Goal: Information Seeking & Learning: Learn about a topic

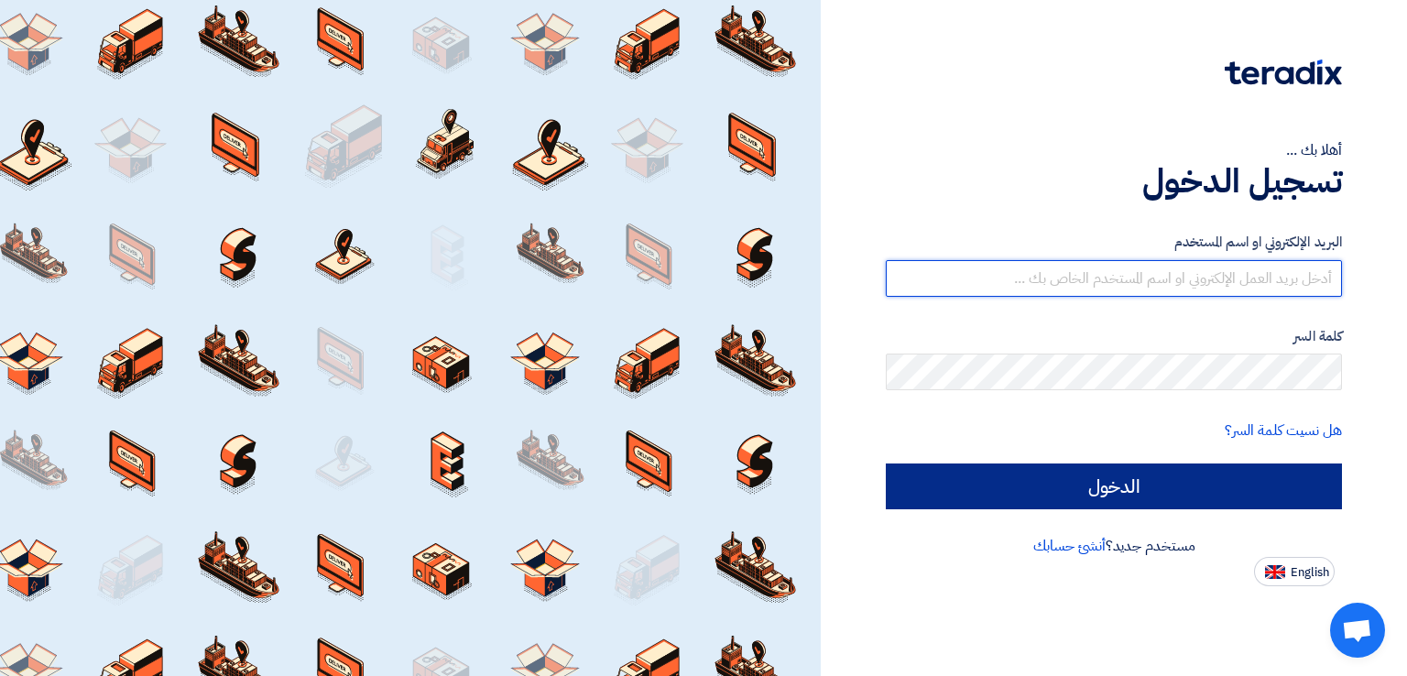
type input "[EMAIL_ADDRESS][DOMAIN_NAME]"
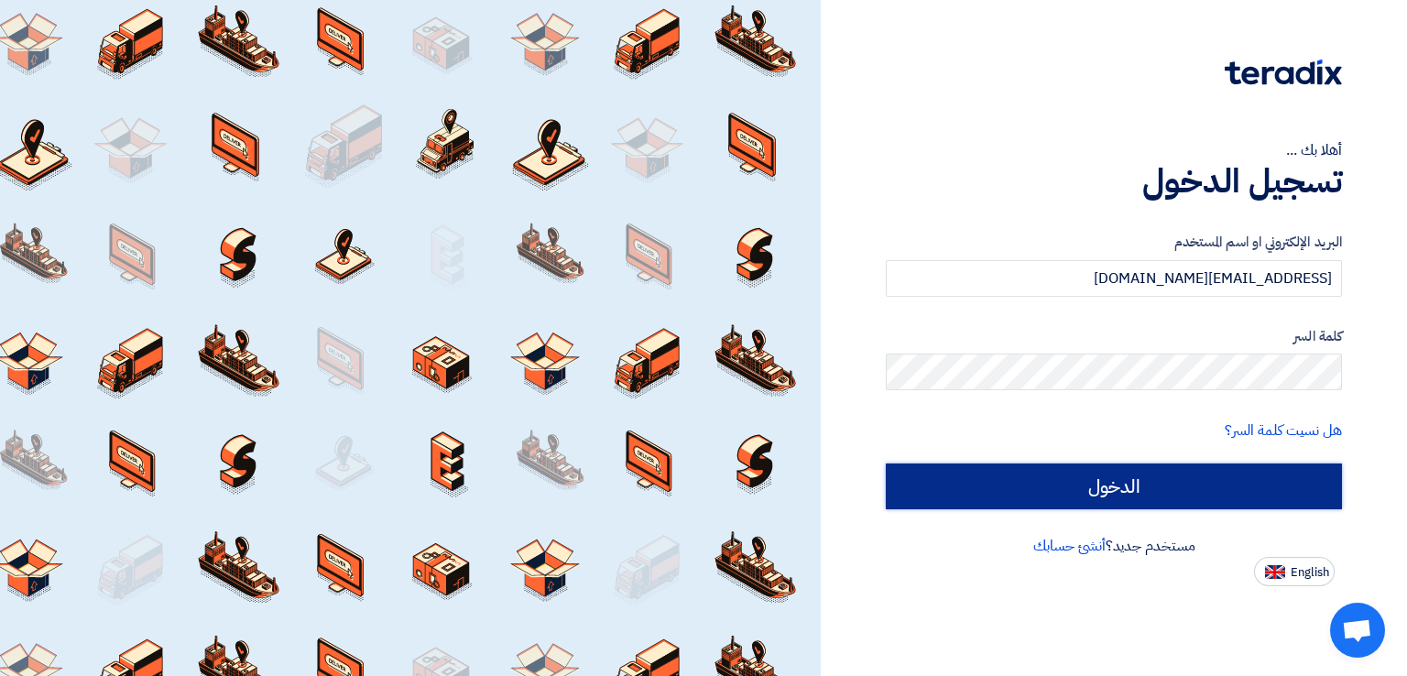
click at [1155, 489] on input "الدخول" at bounding box center [1113, 486] width 456 height 46
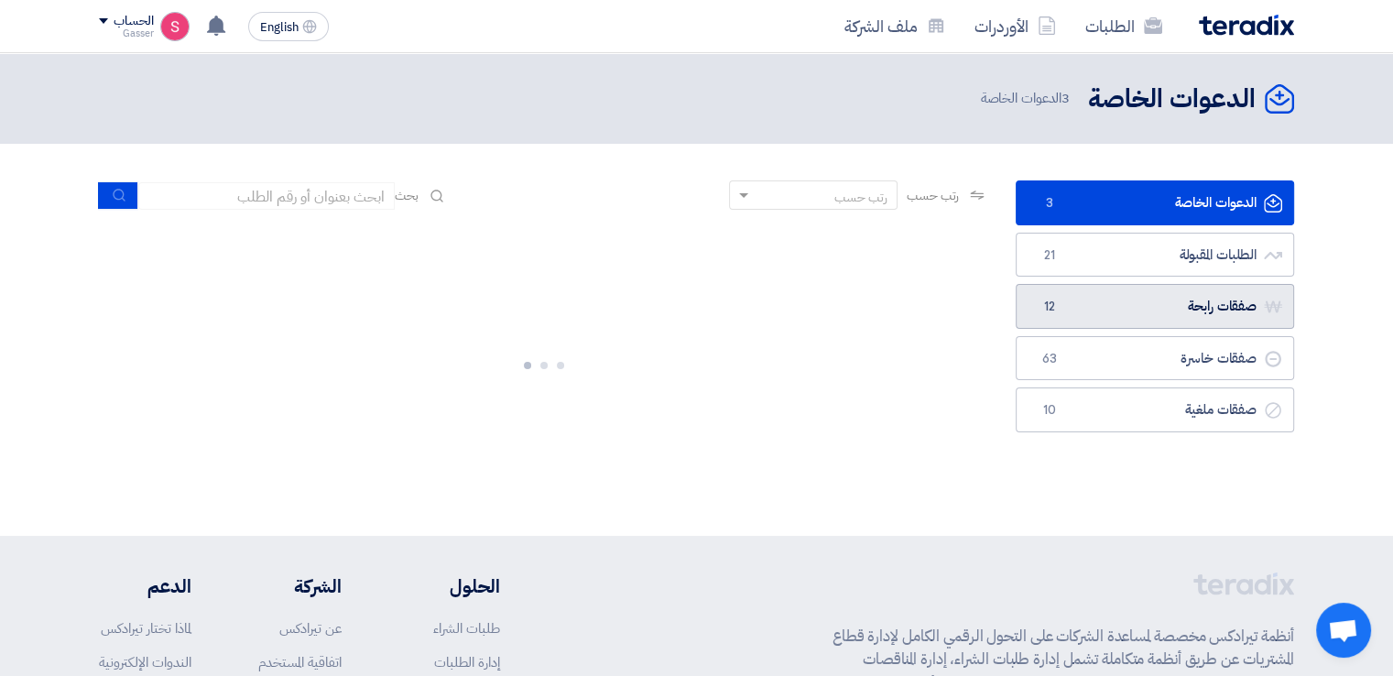
click at [1166, 302] on link "صفقات رابحة صفقات رابحة 12" at bounding box center [1155, 306] width 278 height 45
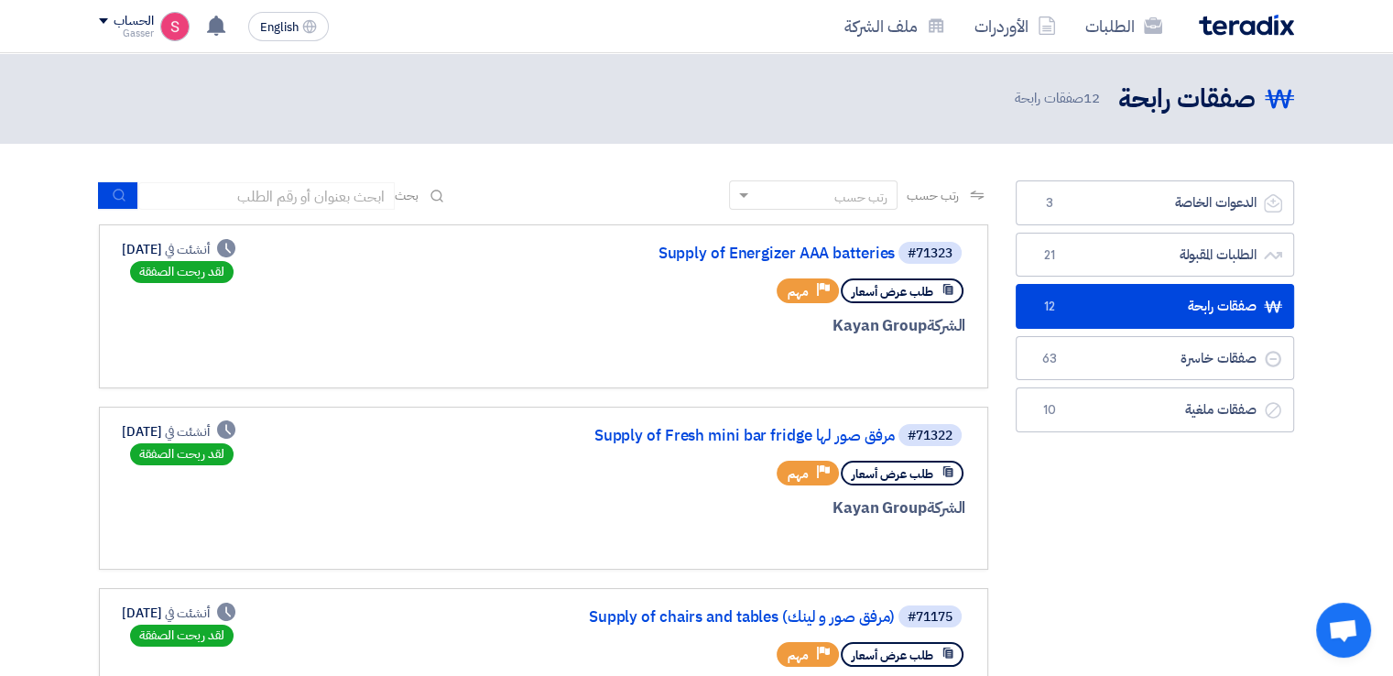
scroll to position [305, 0]
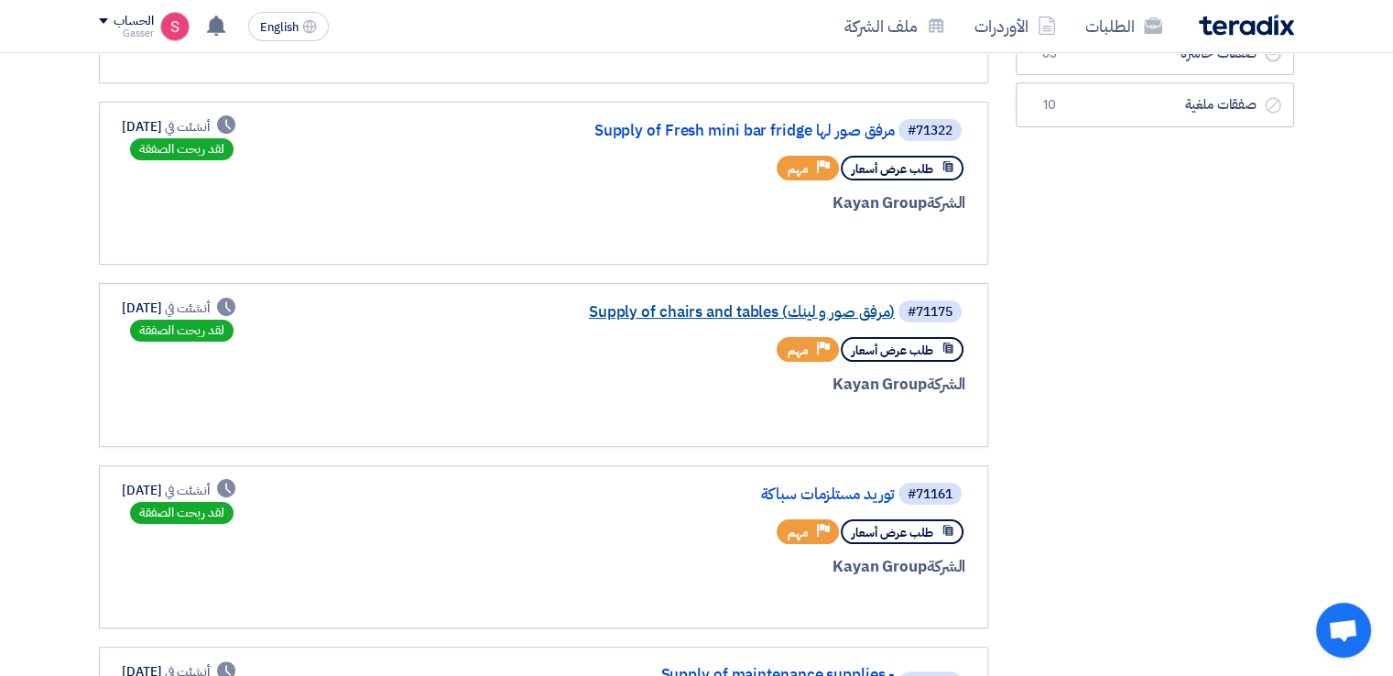
click at [737, 305] on link "Supply of chairs and tables (مرفق صور و لينك)" at bounding box center [711, 312] width 366 height 16
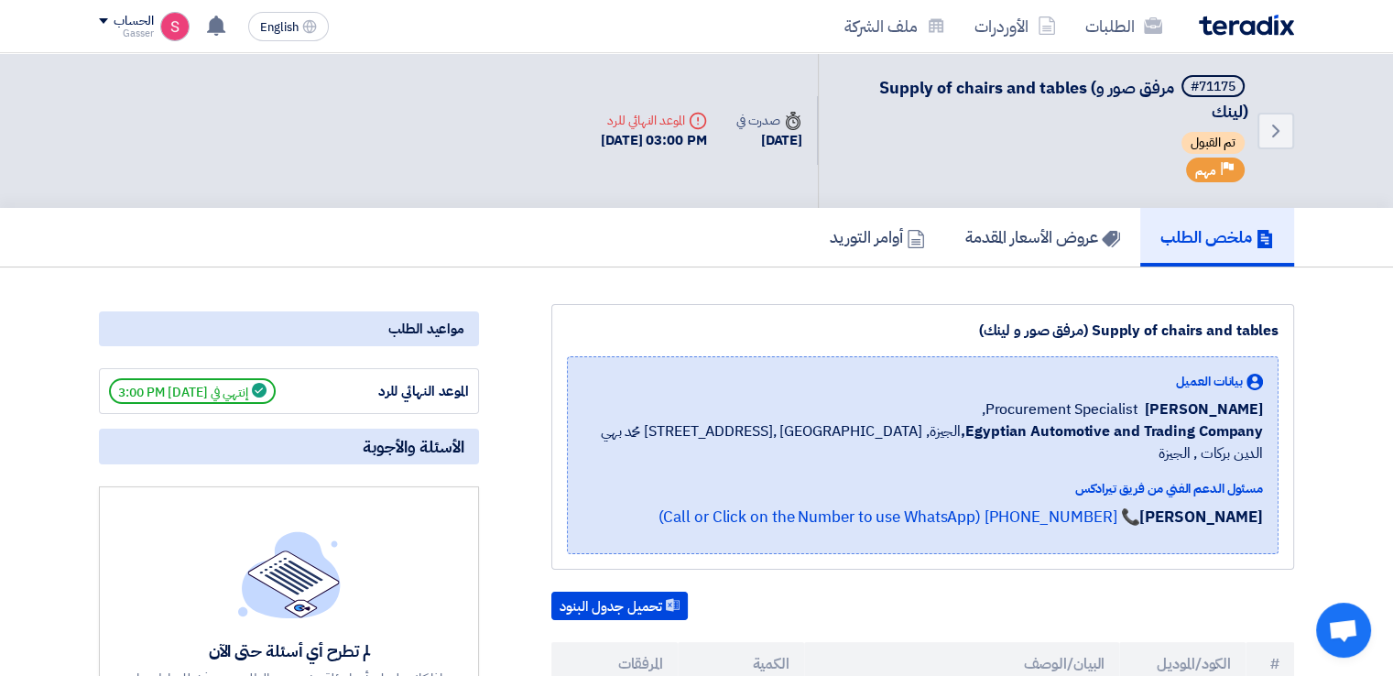
scroll to position [305, 0]
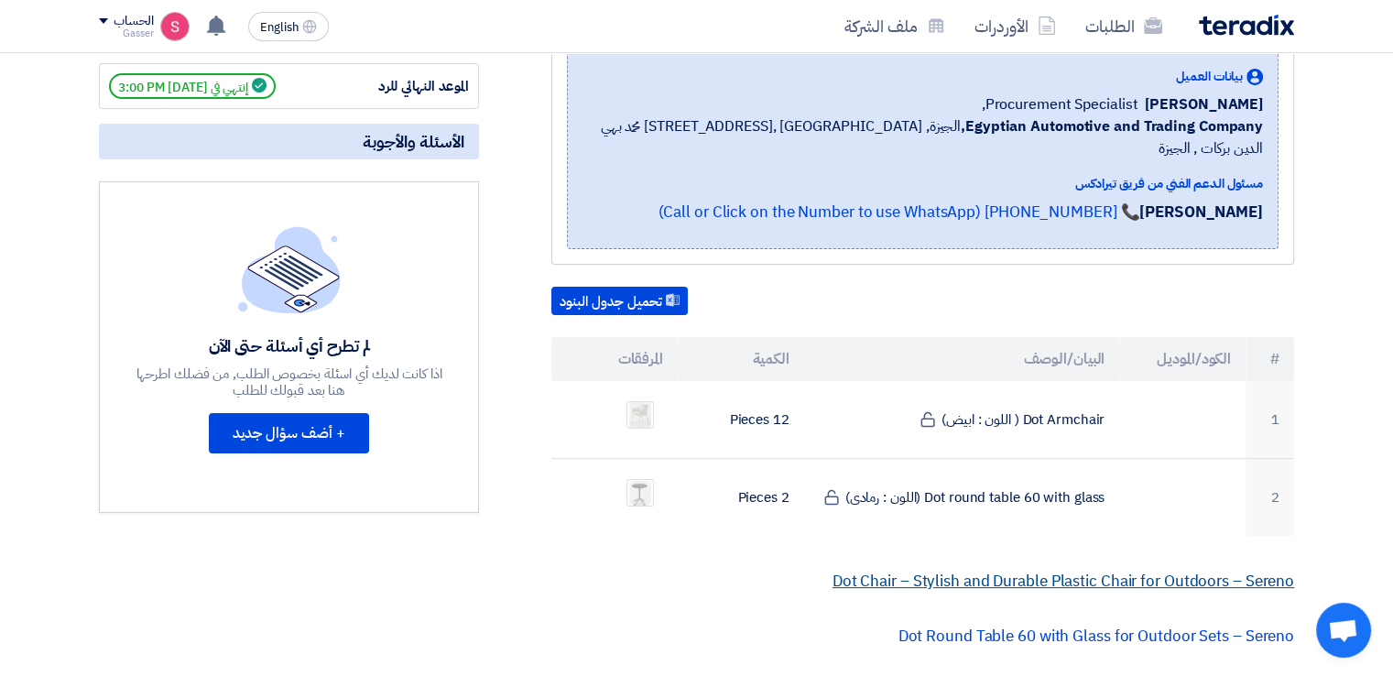
click at [1036, 570] on link "Dot Chair – Stylish and Durable Plastic Chair for Outdoors – Sereno" at bounding box center [1063, 581] width 462 height 23
click at [1044, 570] on link "Dot Chair – Stylish and Durable Plastic Chair for Outdoors – Sereno" at bounding box center [1063, 581] width 462 height 23
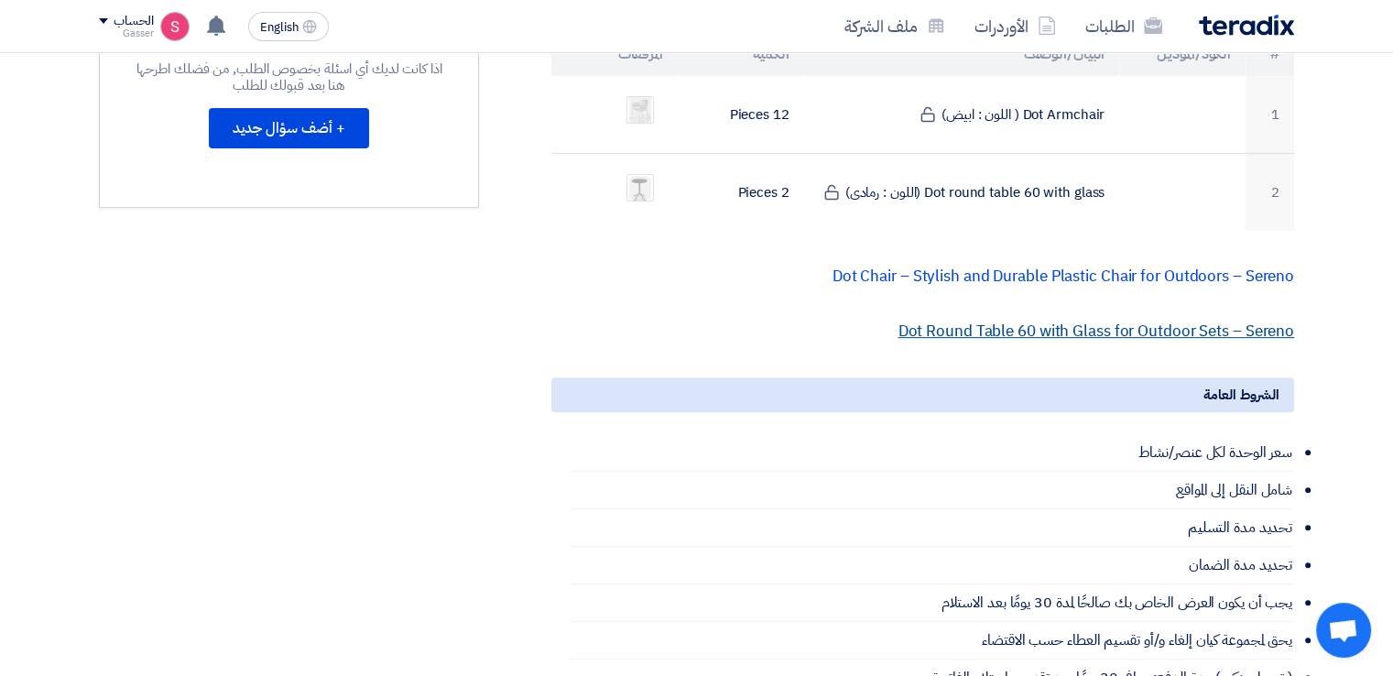
click at [1028, 320] on link "Dot Round Table 60 with Glass for Outdoor Sets – Sereno" at bounding box center [1095, 331] width 396 height 23
